Goal: Information Seeking & Learning: Find specific fact

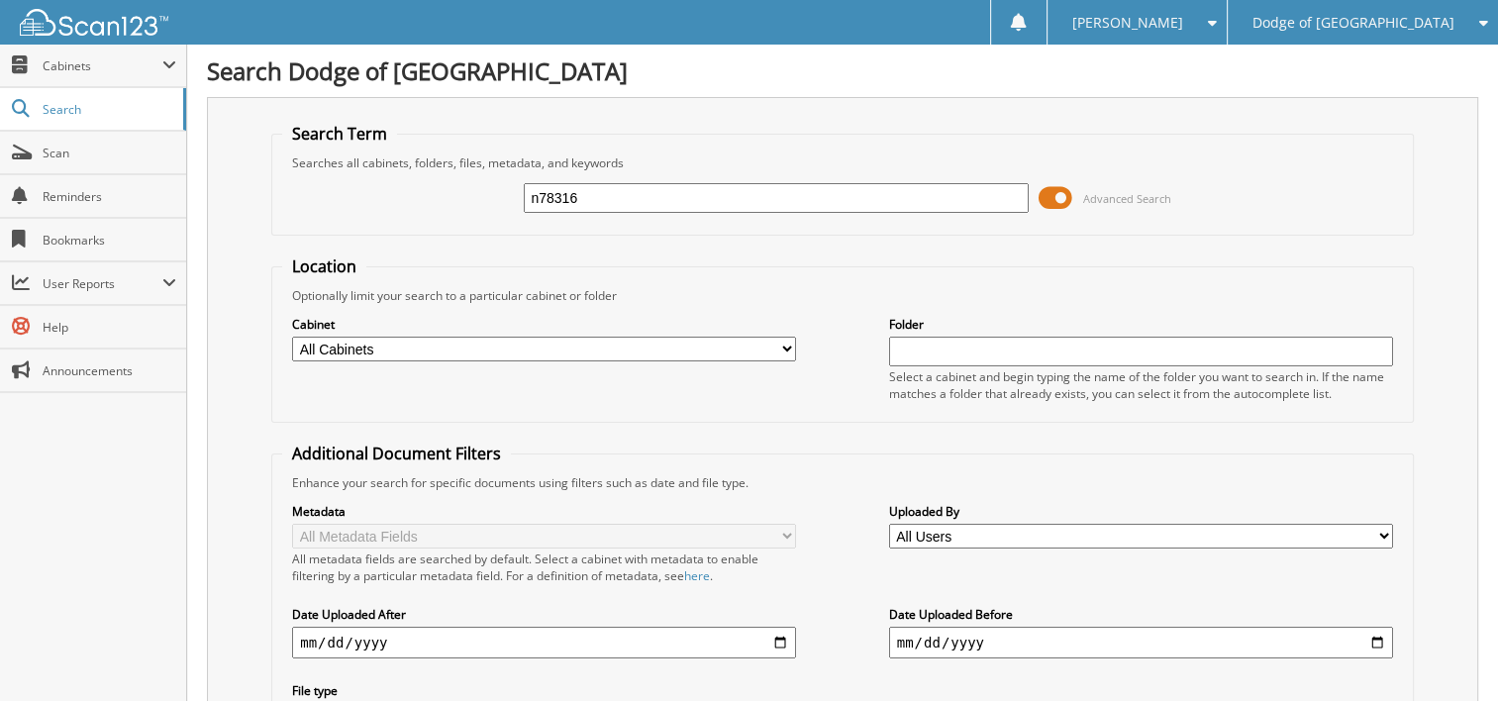
click at [738, 192] on input "n78316" at bounding box center [776, 198] width 504 height 30
type input "U6488B"
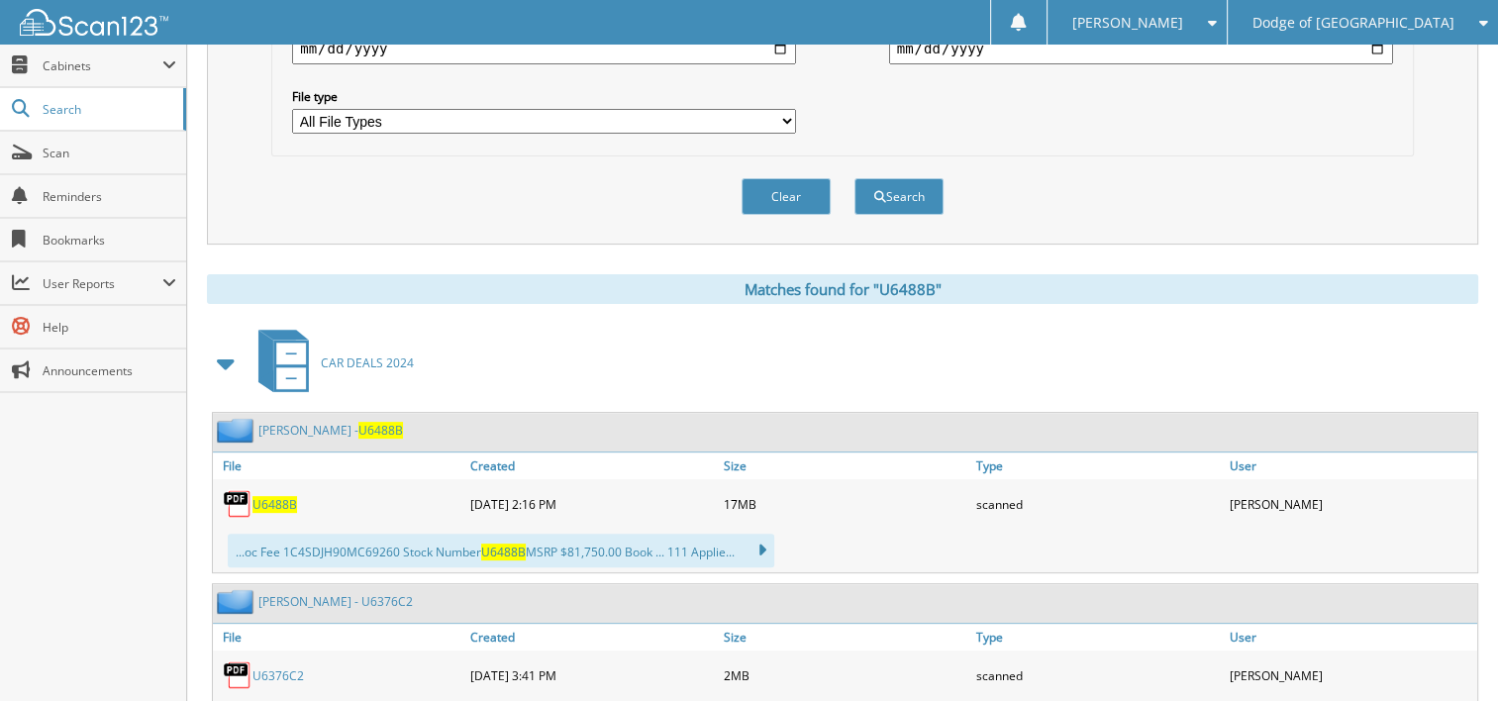
scroll to position [693, 0]
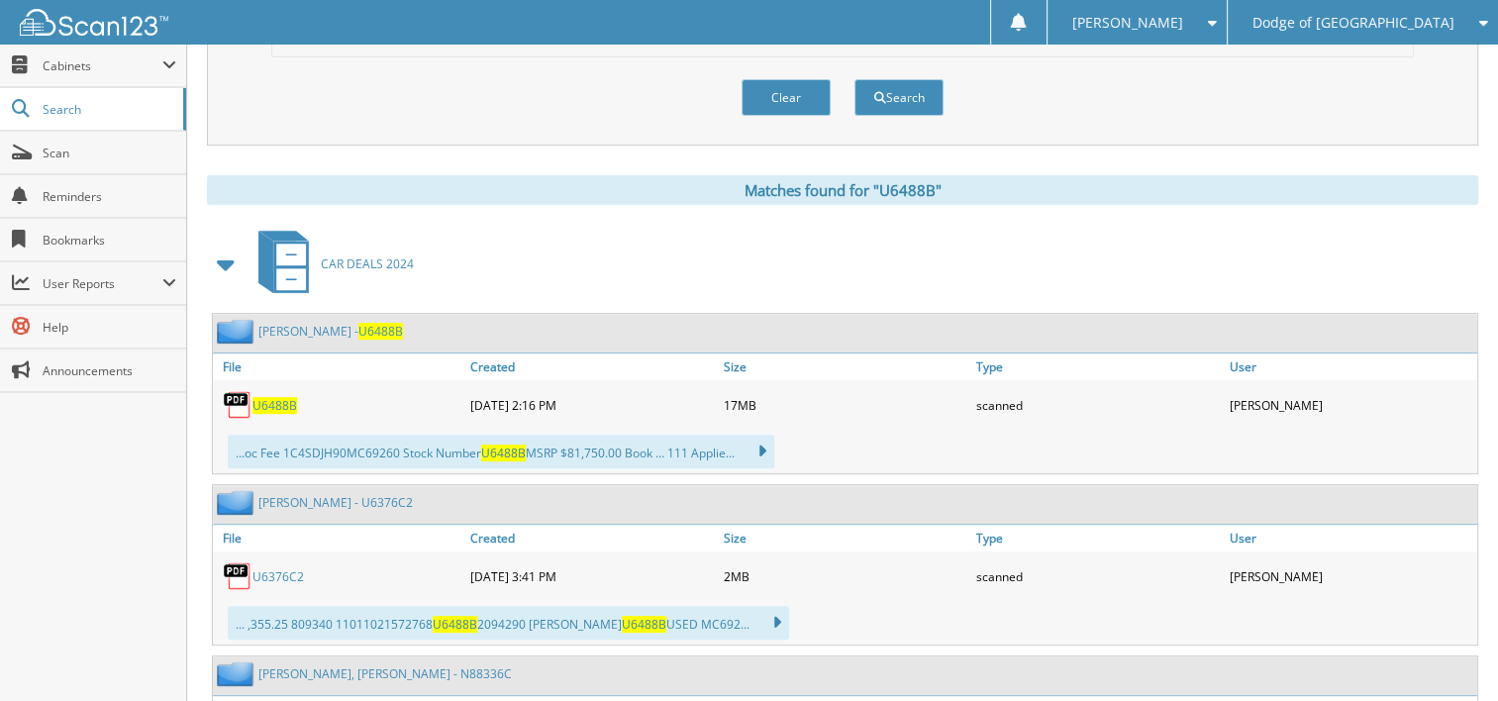
click at [263, 397] on span "U6488B" at bounding box center [275, 405] width 45 height 17
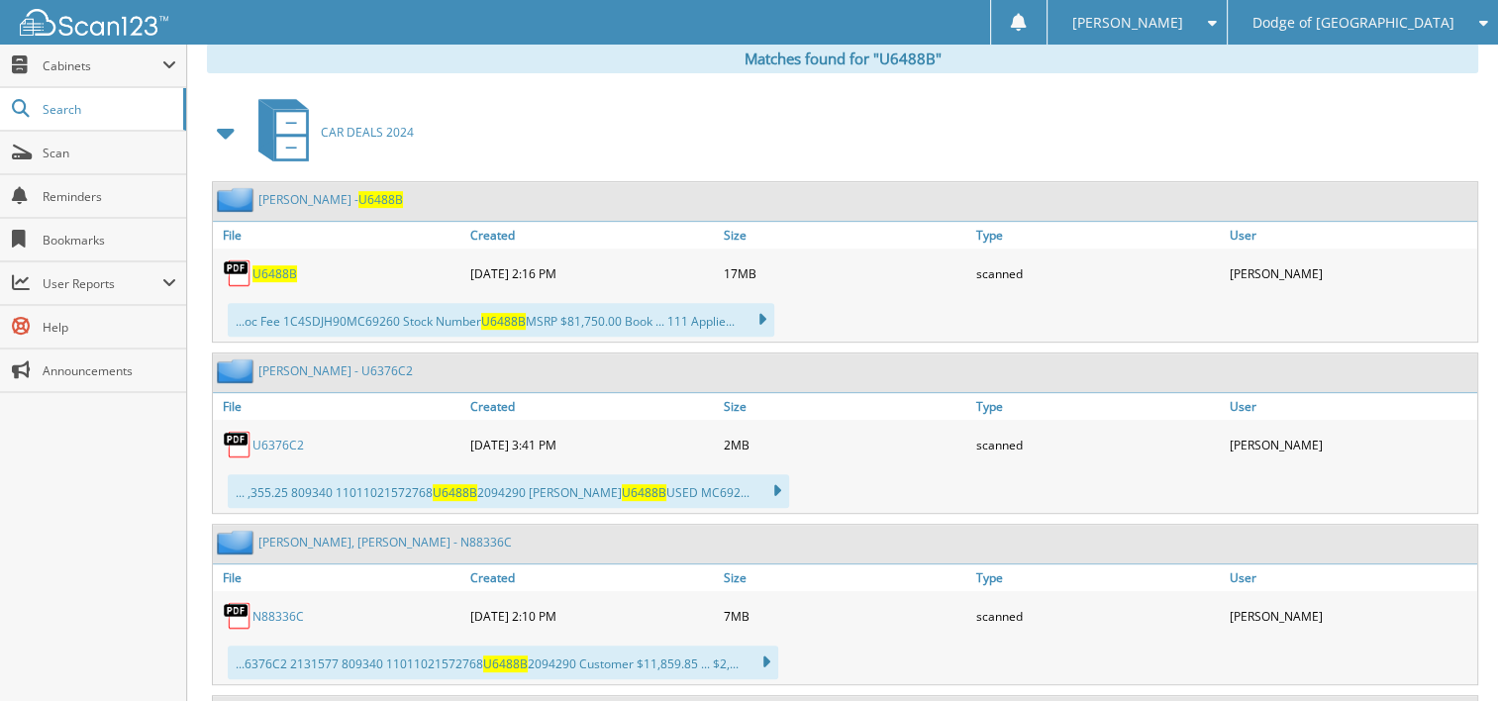
scroll to position [792, 0]
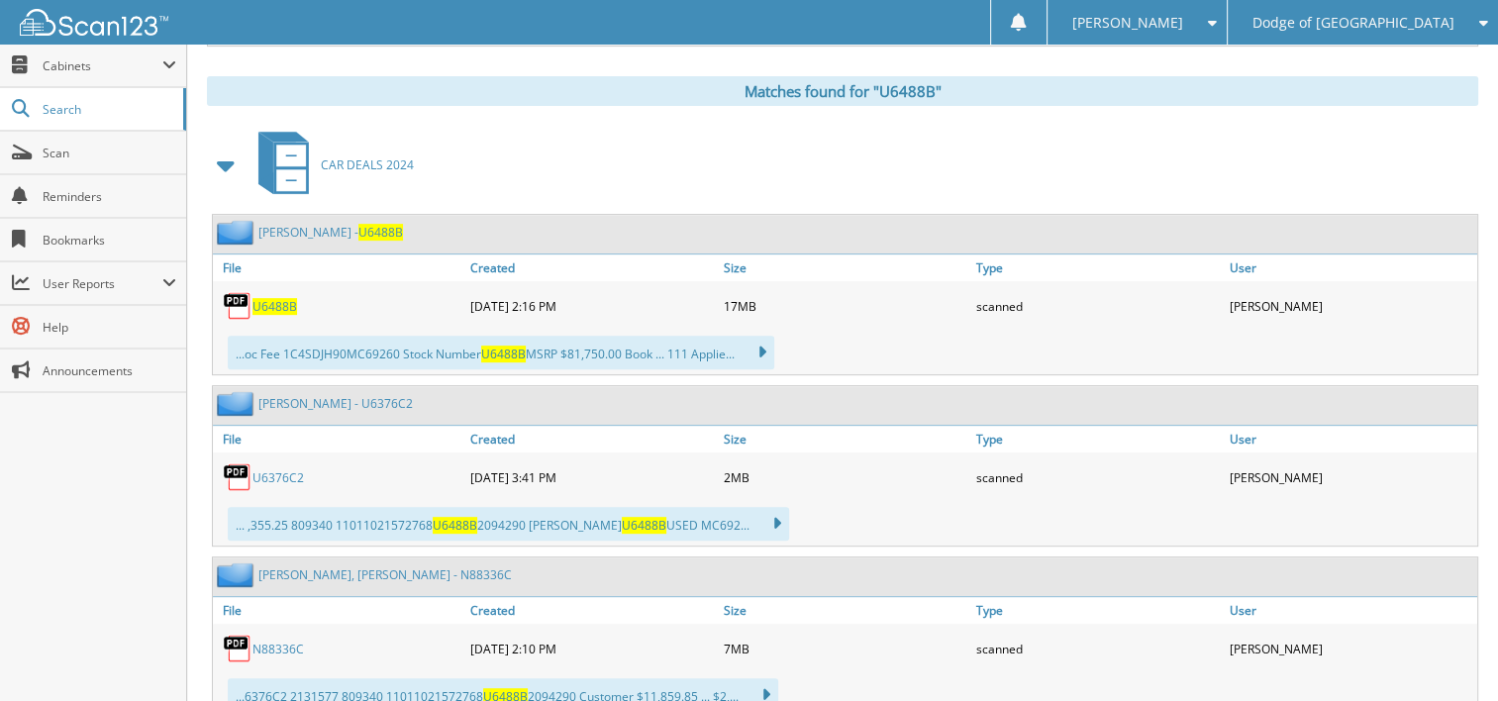
click at [273, 298] on span "U6488B" at bounding box center [275, 306] width 45 height 17
